Goal: Ask a question

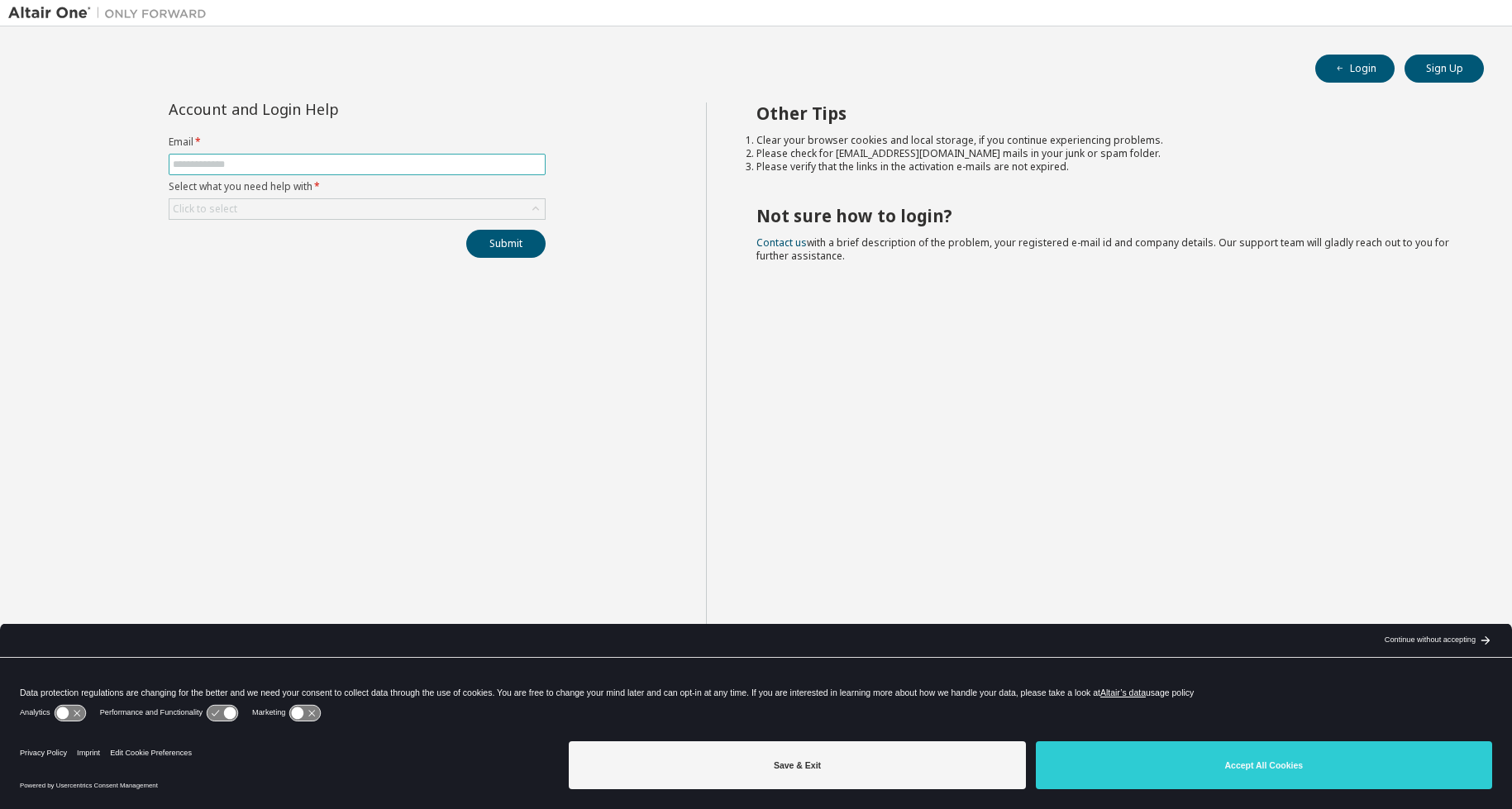
click at [302, 160] on input "text" at bounding box center [357, 164] width 369 height 13
type input "**********"
click at [312, 210] on div "Click to select" at bounding box center [357, 209] width 375 height 20
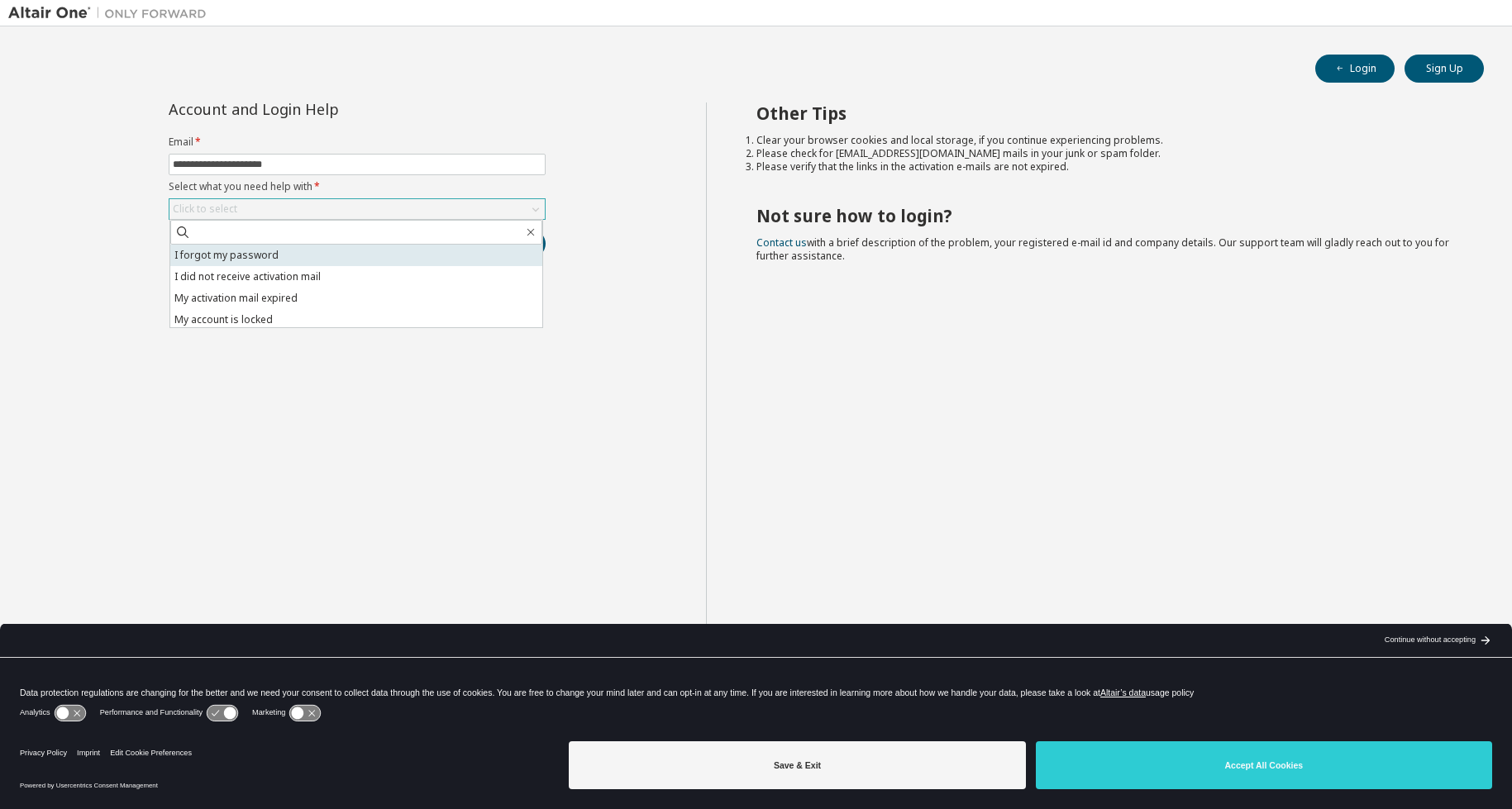
click at [301, 253] on li "I forgot my password" at bounding box center [356, 255] width 372 height 22
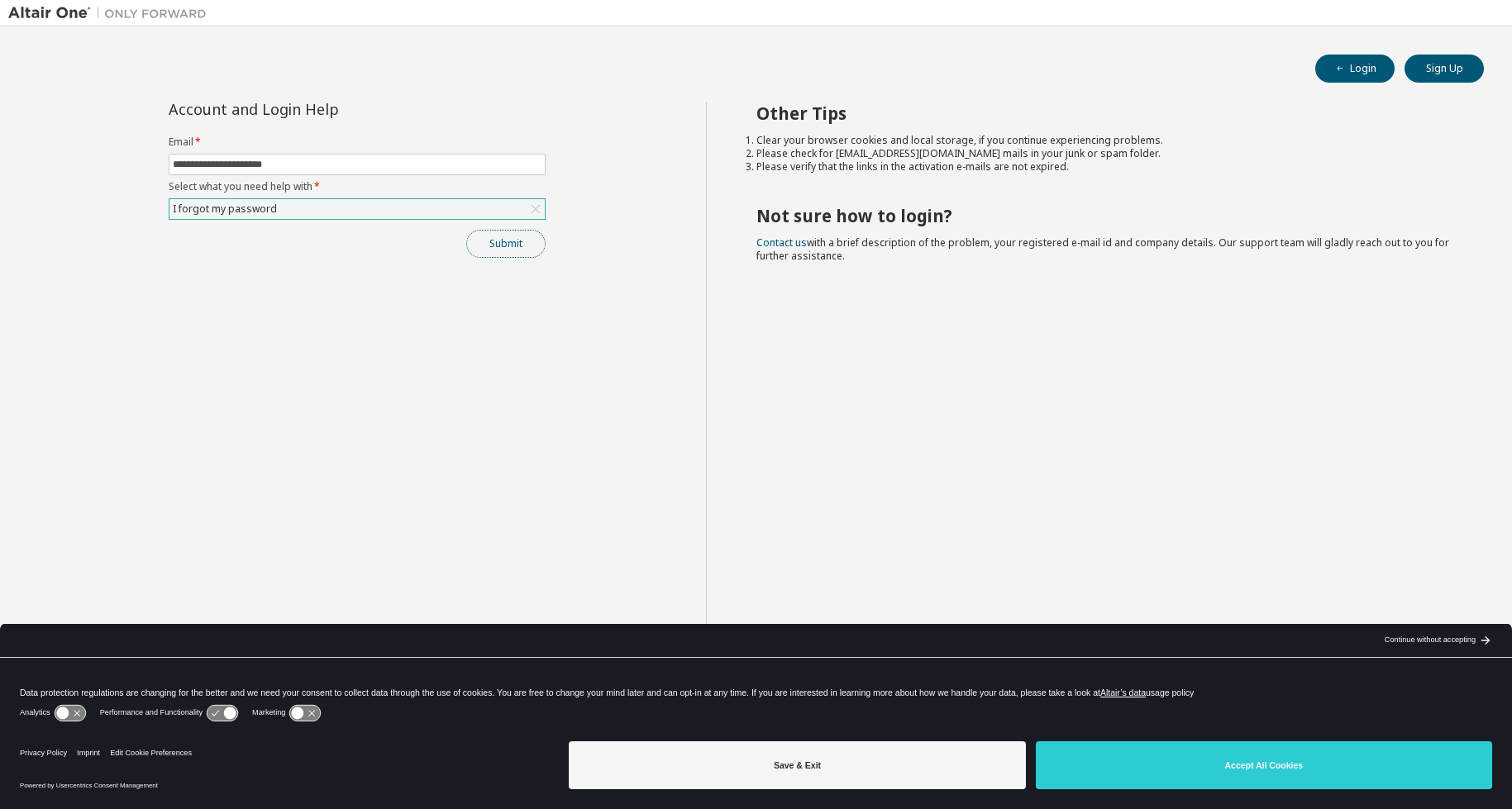
click at [539, 252] on button "Submit" at bounding box center [505, 243] width 80 height 28
click at [491, 248] on button "Submit" at bounding box center [505, 243] width 80 height 28
